Goal: Task Accomplishment & Management: Manage account settings

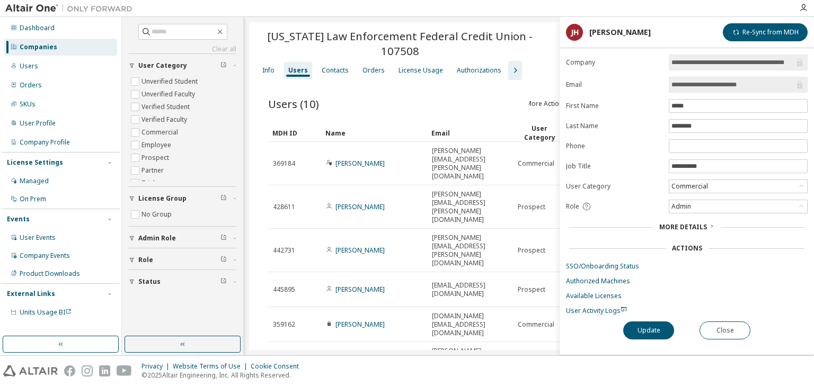
scroll to position [86, 0]
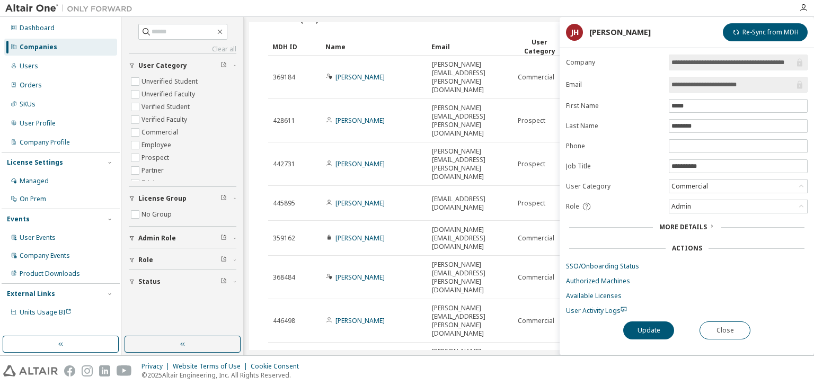
click at [57, 49] on div "Companies" at bounding box center [60, 47] width 113 height 17
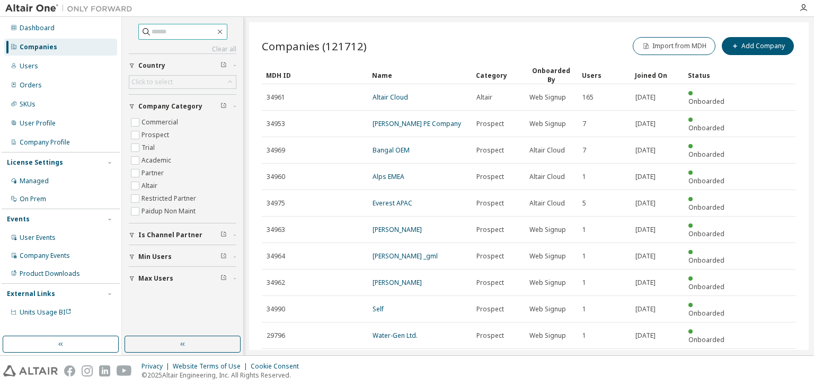
click at [152, 33] on input "text" at bounding box center [184, 32] width 64 height 11
paste input "**********"
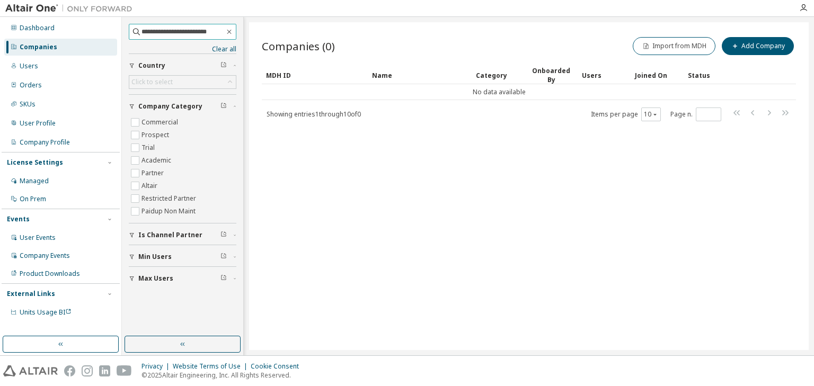
drag, startPoint x: 168, startPoint y: 32, endPoint x: 119, endPoint y: 30, distance: 49.3
click at [119, 30] on div "**********" at bounding box center [407, 186] width 814 height 339
type input "**********"
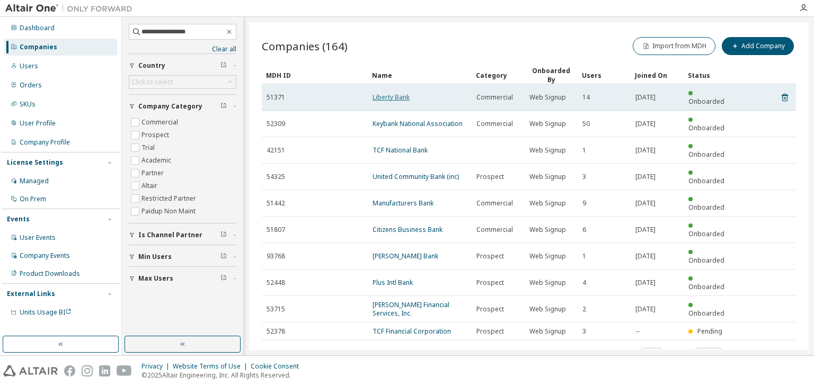
click at [377, 93] on link "Liberty Bank" at bounding box center [391, 97] width 37 height 9
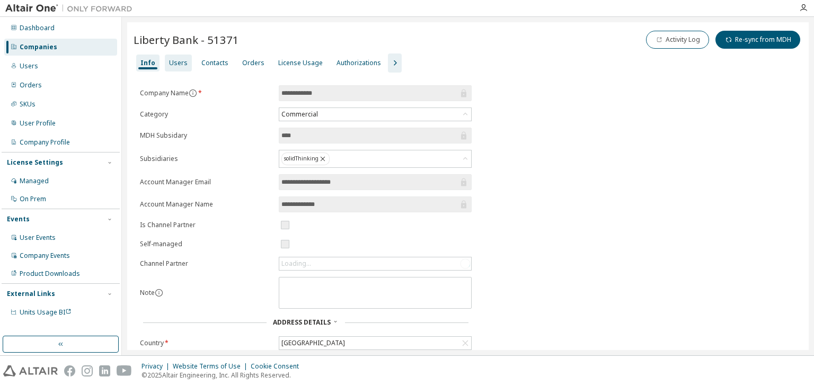
click at [178, 66] on div "Users" at bounding box center [178, 63] width 19 height 8
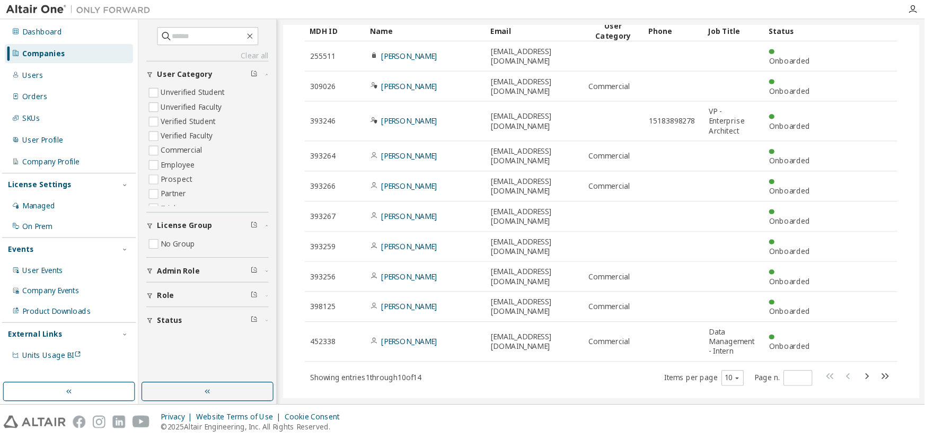
scroll to position [104, 0]
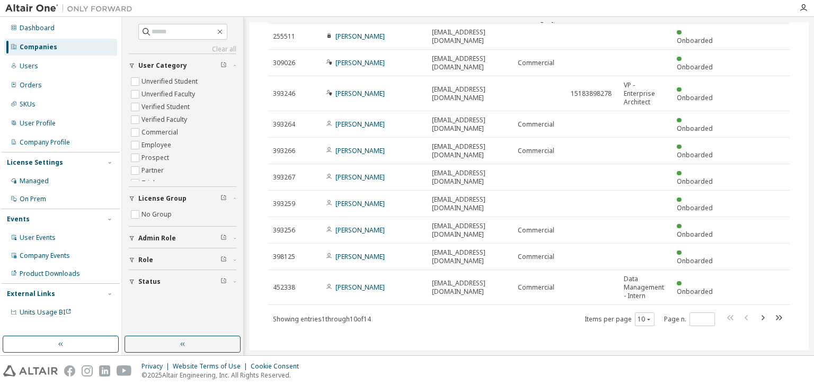
click at [651, 312] on div "Items per page 10 Page n. *" at bounding box center [685, 319] width 200 height 15
click at [646, 316] on icon "button" at bounding box center [649, 319] width 6 height 6
click at [639, 346] on div "30" at bounding box center [672, 348] width 85 height 13
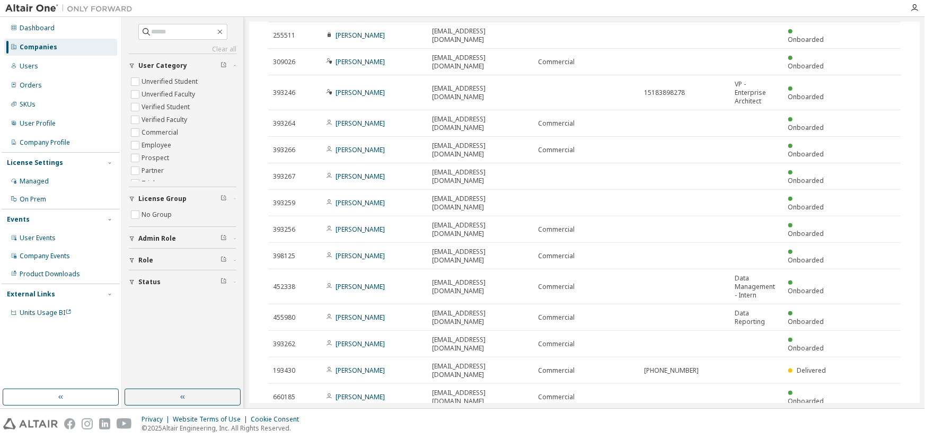
scroll to position [83, 0]
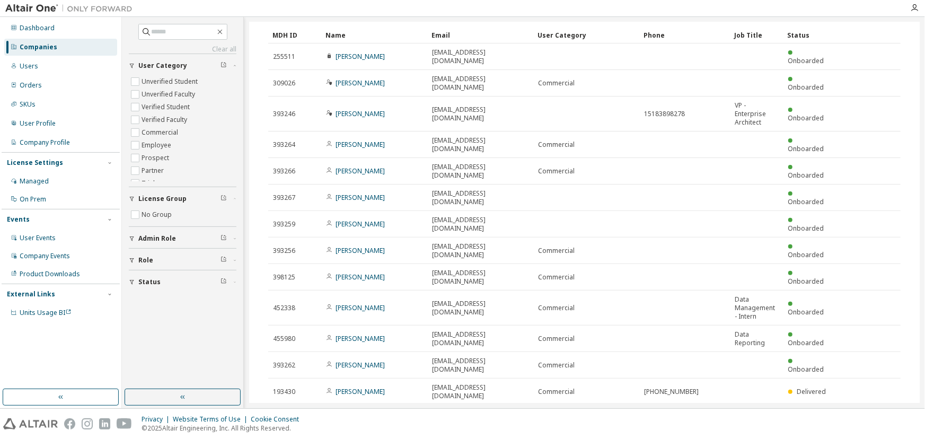
drag, startPoint x: 741, startPoint y: 5, endPoint x: 590, endPoint y: 383, distance: 407.3
click at [590, 383] on div "Users (14) Import From CSV Export To CSV Adopt User Add User Clear Load Save Sa…" at bounding box center [585, 232] width 658 height 498
click at [376, 36] on div "Name" at bounding box center [374, 35] width 98 height 17
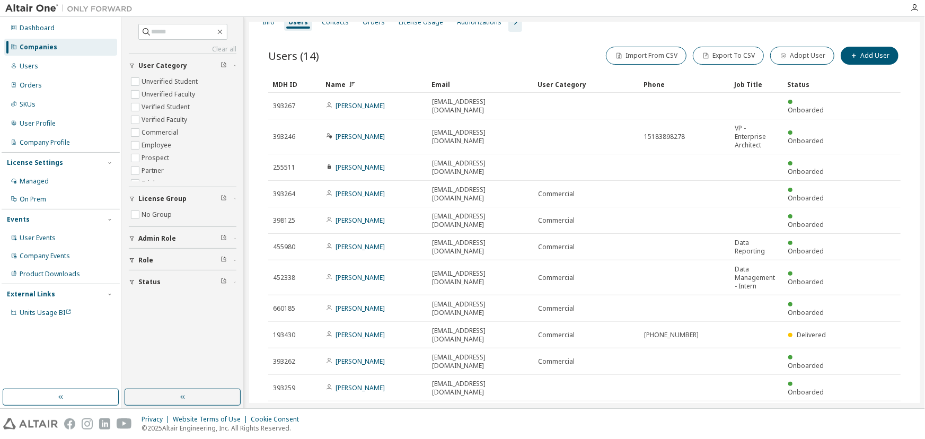
scroll to position [0, 0]
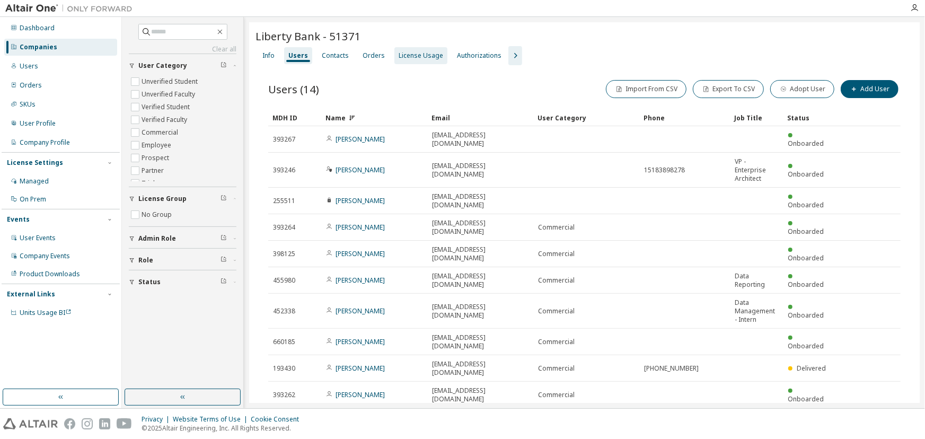
click at [429, 57] on div "License Usage" at bounding box center [421, 55] width 45 height 8
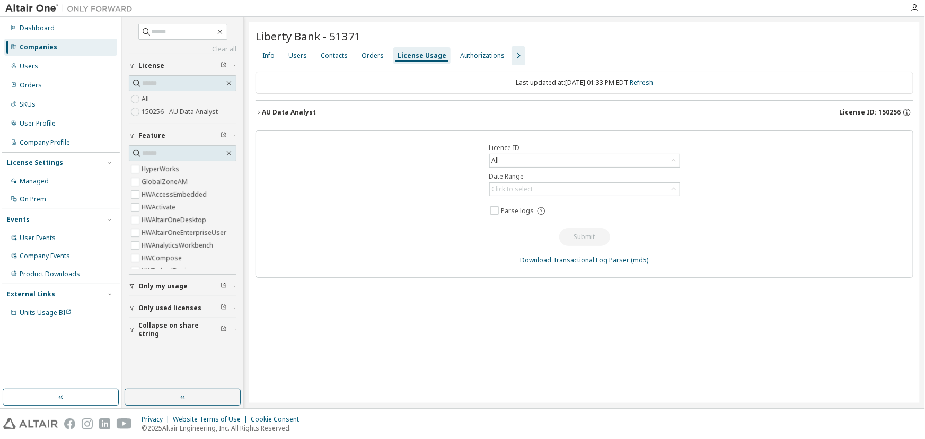
click at [254, 107] on div "Liberty Bank - 51371 Clear Load Save Save As Field Operator Value Select filter…" at bounding box center [584, 212] width 671 height 381
click at [260, 112] on icon "button" at bounding box center [259, 112] width 6 height 6
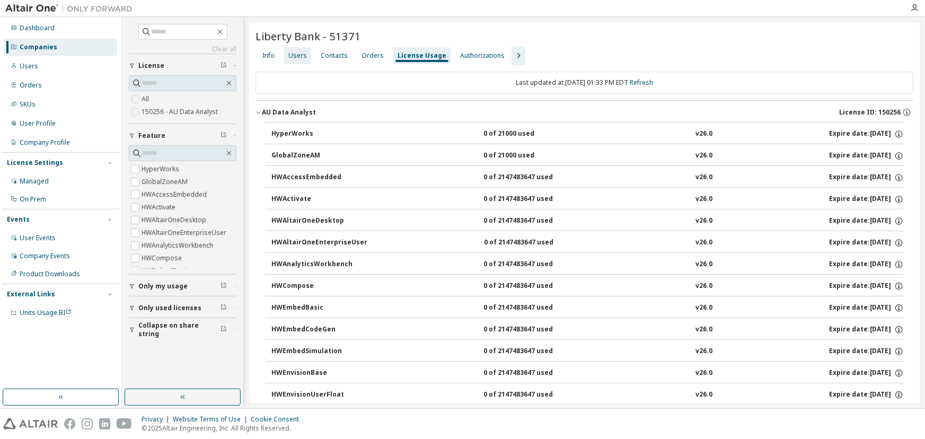
click at [301, 50] on div "Users" at bounding box center [297, 55] width 27 height 17
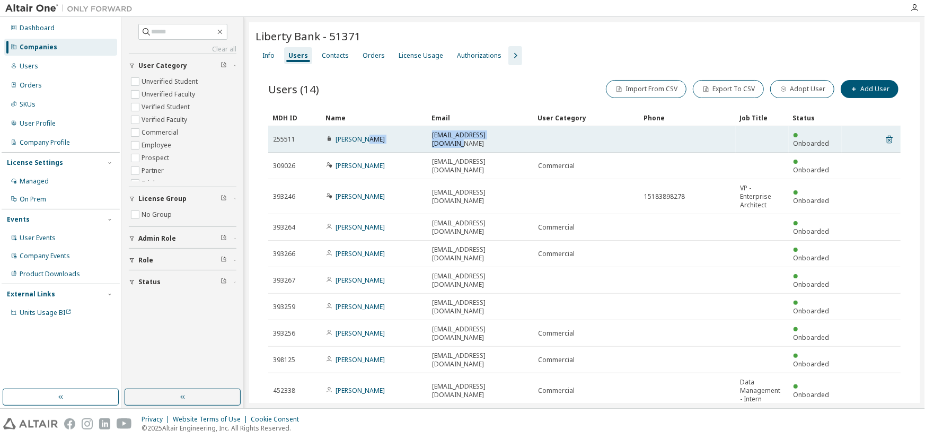
drag, startPoint x: 515, startPoint y: 136, endPoint x: 424, endPoint y: 140, distance: 91.8
click at [424, 140] on tr "255511 [PERSON_NAME] [EMAIL_ADDRESS][DOMAIN_NAME] Onboarded" at bounding box center [584, 139] width 632 height 27
copy tr "[EMAIL_ADDRESS][DOMAIN_NAME]"
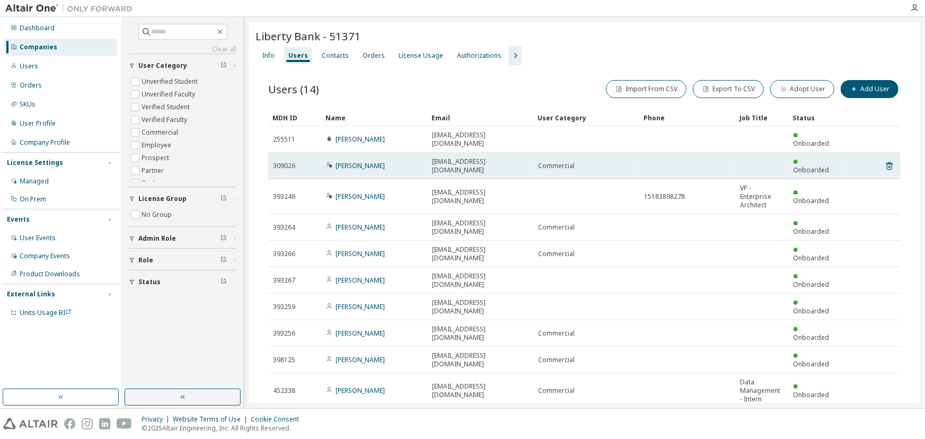
click at [503, 157] on span "[EMAIL_ADDRESS][DOMAIN_NAME]" at bounding box center [480, 165] width 96 height 17
drag, startPoint x: 530, startPoint y: 155, endPoint x: 431, endPoint y: 151, distance: 98.7
click at [431, 153] on td "[EMAIL_ADDRESS][DOMAIN_NAME]" at bounding box center [480, 166] width 106 height 27
copy span "[EMAIL_ADDRESS][DOMAIN_NAME]"
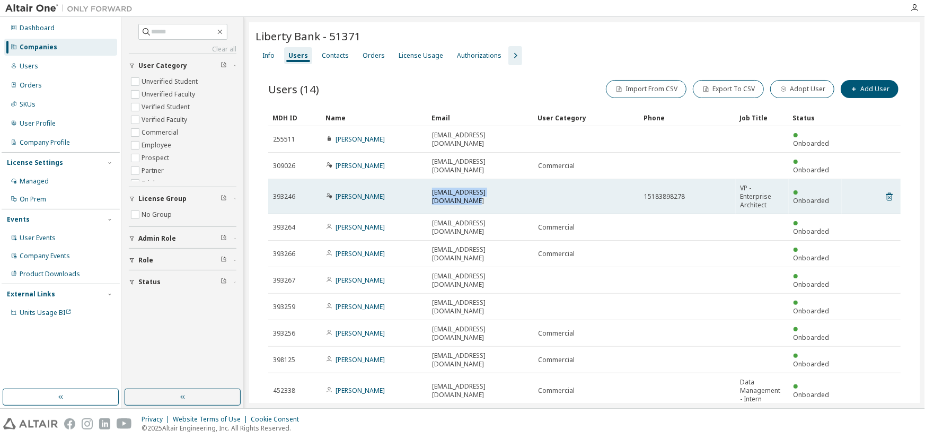
drag, startPoint x: 527, startPoint y: 180, endPoint x: 429, endPoint y: 179, distance: 97.6
click at [429, 179] on td "[EMAIL_ADDRESS][DOMAIN_NAME]" at bounding box center [480, 196] width 106 height 35
copy span "[EMAIL_ADDRESS][DOMAIN_NAME]"
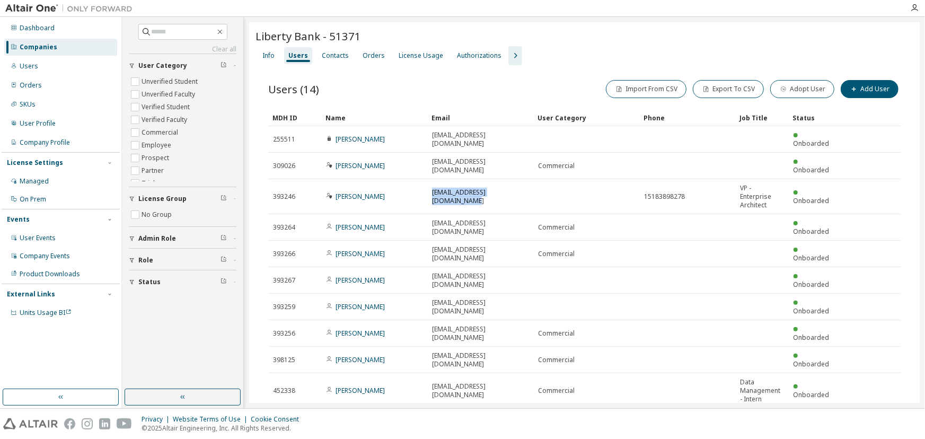
click at [757, 386] on icon "button" at bounding box center [759, 422] width 6 height 6
click at [761, 386] on div "30" at bounding box center [788, 395] width 85 height 13
click at [814, 8] on icon "button" at bounding box center [914, 8] width 8 height 8
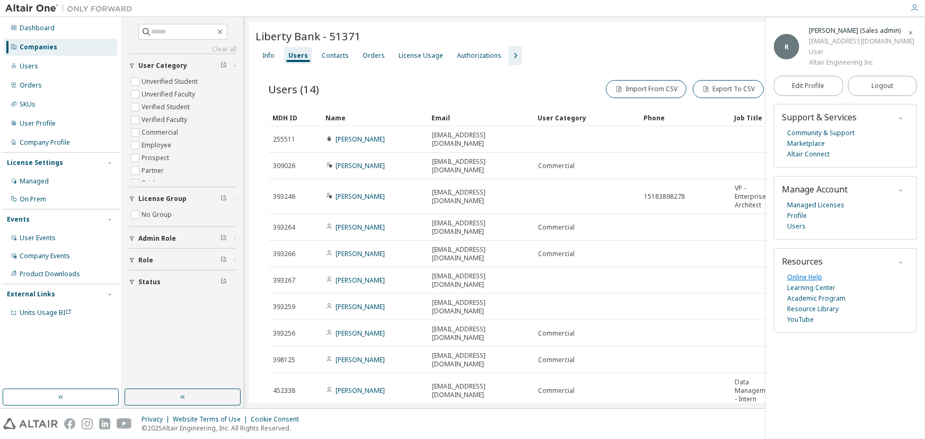
click at [812, 277] on link "Online Help" at bounding box center [804, 277] width 35 height 11
click at [385, 81] on div "Users (14) Import From CSV Export To CSV Adopt User Add User" at bounding box center [584, 89] width 632 height 22
click at [814, 33] on icon "button" at bounding box center [911, 33] width 6 height 6
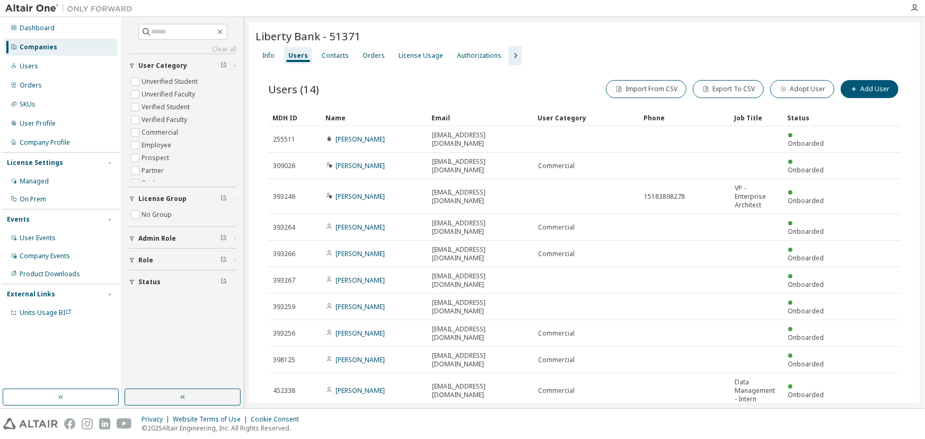
click at [710, 49] on div "Info Users Contacts Orders License Usage Authorizations" at bounding box center [585, 55] width 658 height 19
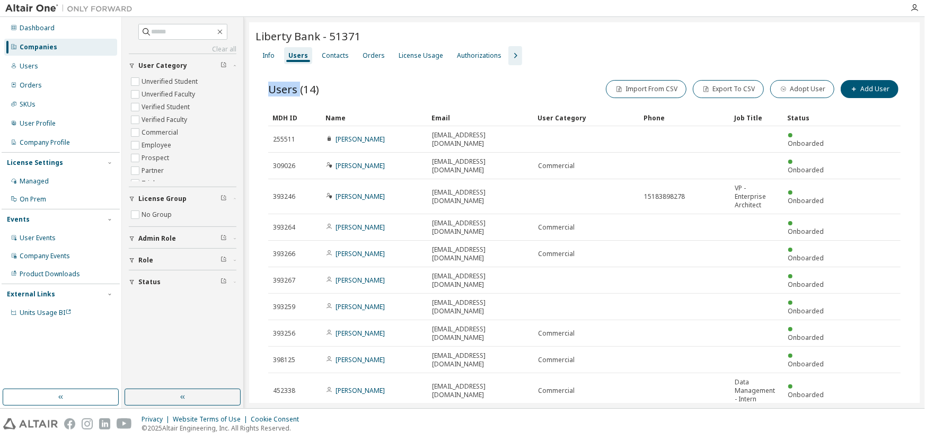
click at [710, 49] on div "Info Users Contacts Orders License Usage Authorizations" at bounding box center [585, 55] width 658 height 19
click at [377, 116] on div "Name" at bounding box center [374, 117] width 98 height 17
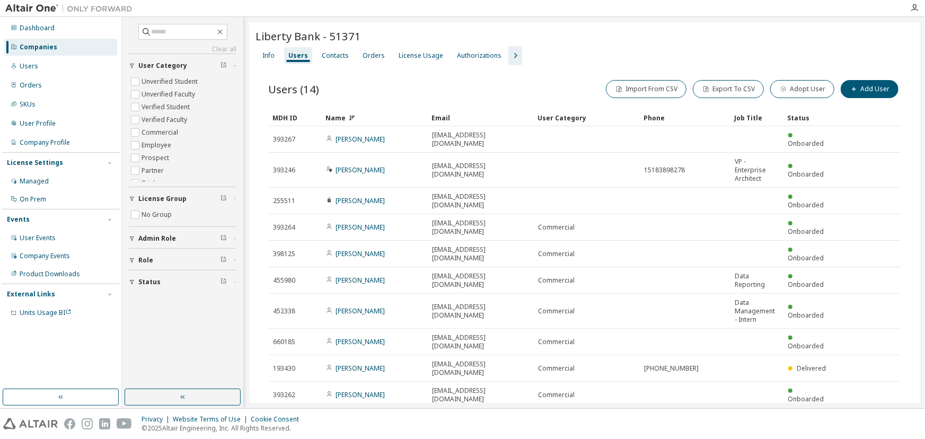
click at [388, 122] on div "Name" at bounding box center [374, 117] width 98 height 17
